Goal: Transaction & Acquisition: Purchase product/service

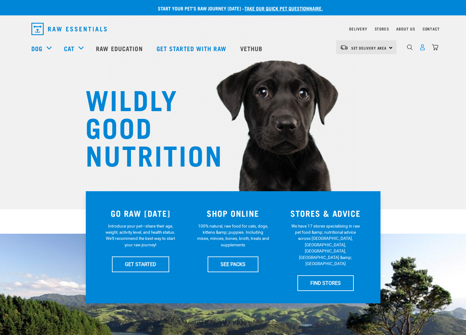
click at [425, 49] on img "dropdown navigation" at bounding box center [422, 47] width 6 height 6
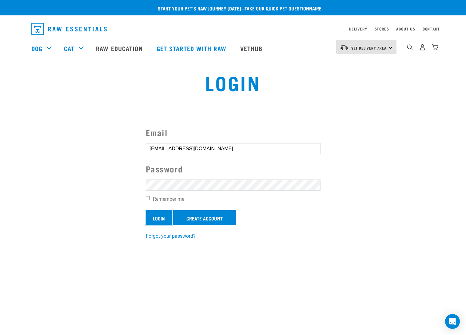
click at [156, 214] on input "Login" at bounding box center [159, 217] width 26 height 15
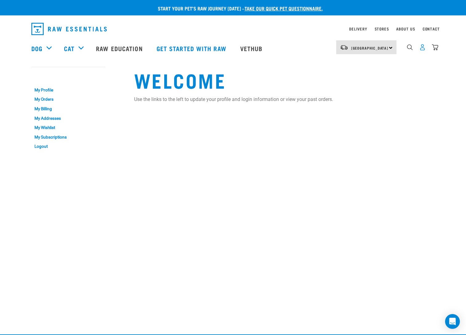
click at [426, 50] on img "dropdown navigation" at bounding box center [422, 47] width 6 height 6
click at [42, 97] on link "My Orders" at bounding box center [68, 100] width 74 height 10
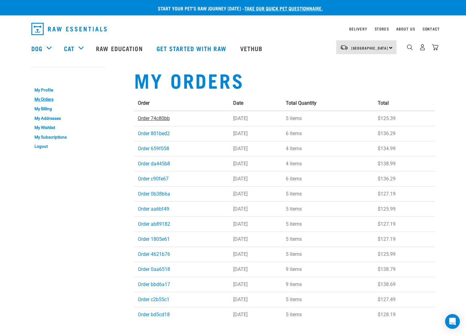
click at [161, 118] on link "Order 74c80bb" at bounding box center [154, 118] width 32 height 6
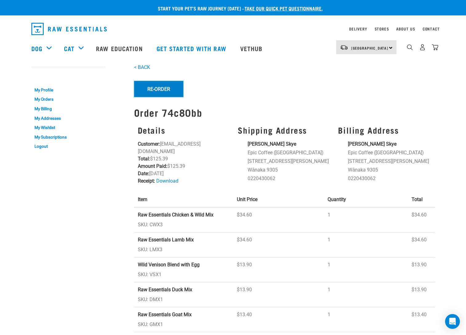
click at [160, 89] on button "Re-Order" at bounding box center [158, 89] width 49 height 16
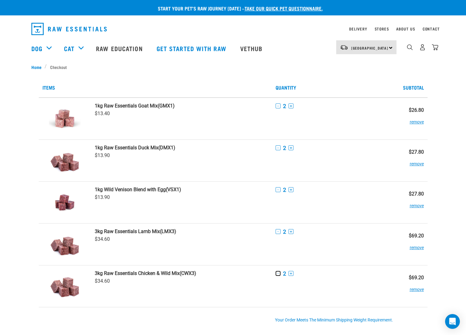
click at [277, 275] on button "-" at bounding box center [278, 273] width 5 height 5
click at [278, 232] on button "-" at bounding box center [278, 231] width 5 height 5
drag, startPoint x: 277, startPoint y: 188, endPoint x: 276, endPoint y: 174, distance: 13.5
click at [277, 188] on button "-" at bounding box center [278, 189] width 5 height 5
click at [278, 147] on button "-" at bounding box center [278, 147] width 5 height 5
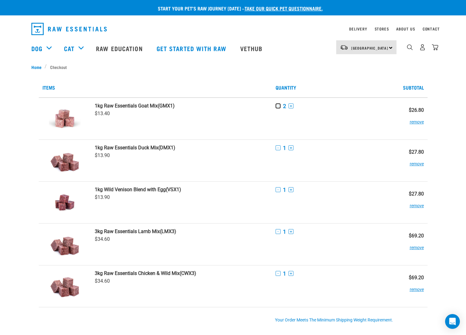
click at [278, 107] on button "-" at bounding box center [278, 105] width 5 height 5
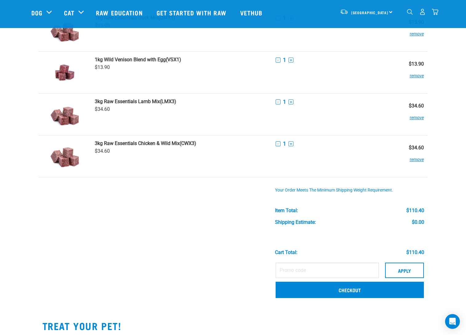
scroll to position [185, 0]
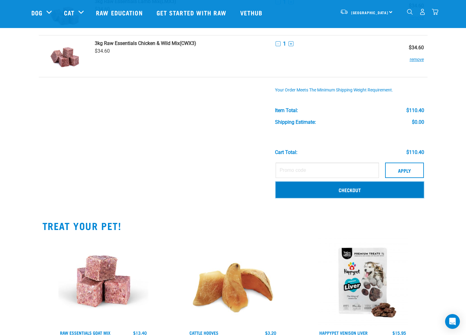
click at [374, 188] on link "Checkout" at bounding box center [350, 190] width 148 height 16
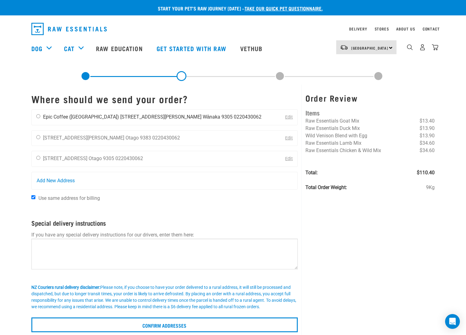
click at [234, 114] on li "0220430062" at bounding box center [248, 117] width 28 height 6
click at [37, 116] on input "radio" at bounding box center [38, 116] width 4 height 4
radio input "true"
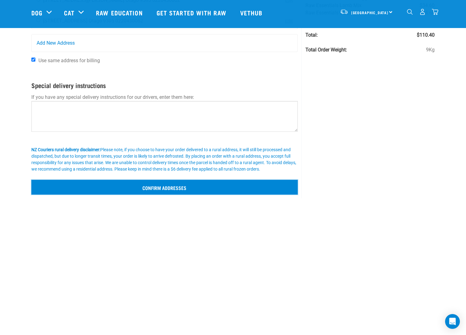
click at [180, 191] on input "Confirm addresses" at bounding box center [164, 187] width 267 height 15
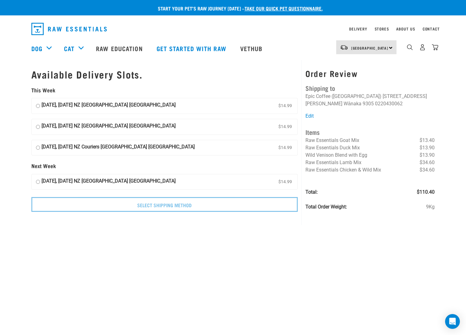
click at [38, 106] on input "[DATE], [DATE] NZ [GEOGRAPHIC_DATA] [GEOGRAPHIC_DATA] $14.99" at bounding box center [38, 105] width 4 height 9
radio input "true"
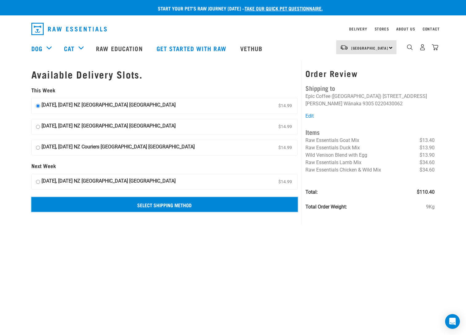
click at [170, 205] on input "Select Shipping Method" at bounding box center [164, 204] width 267 height 15
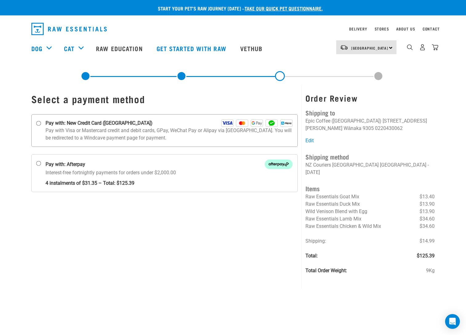
click at [179, 126] on div "Pay with: New Credit Card ([GEOGRAPHIC_DATA])" at bounding box center [169, 122] width 247 height 7
click at [41, 126] on input "Pay with: New Credit Card ([GEOGRAPHIC_DATA])" at bounding box center [38, 123] width 5 height 5
radio input "true"
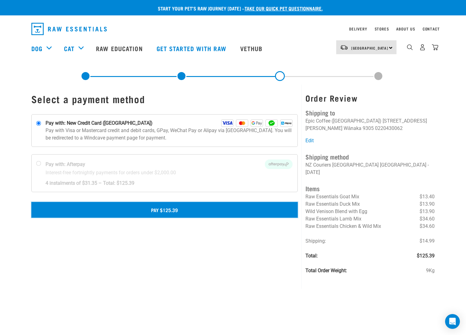
click at [213, 209] on button "Pay $125.39" at bounding box center [164, 209] width 267 height 15
click at [243, 211] on button "Pay $125.39" at bounding box center [164, 209] width 267 height 15
